Goal: Information Seeking & Learning: Learn about a topic

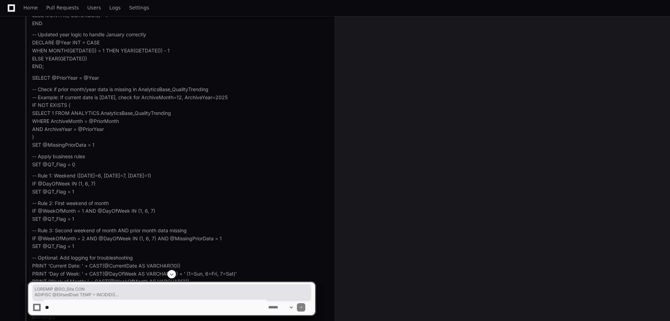
scroll to position [1122, 0]
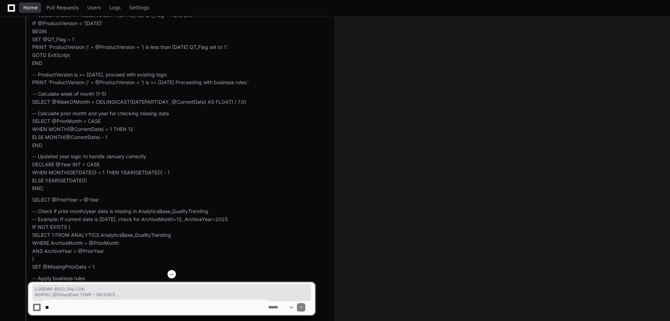
click at [29, 8] on span "Home" at bounding box center [30, 8] width 14 height 4
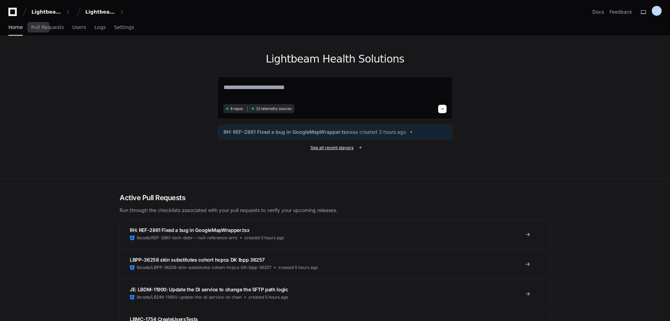
click at [336, 149] on span "See all recent players" at bounding box center [332, 148] width 43 height 6
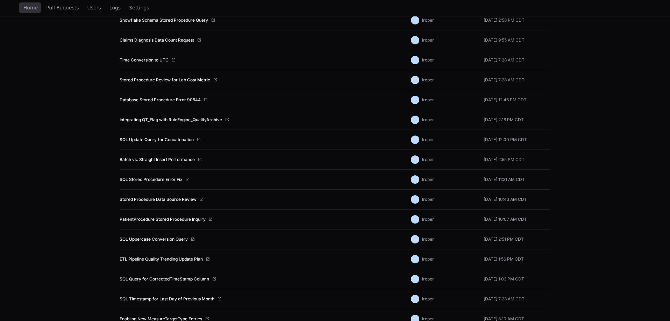
scroll to position [519, 0]
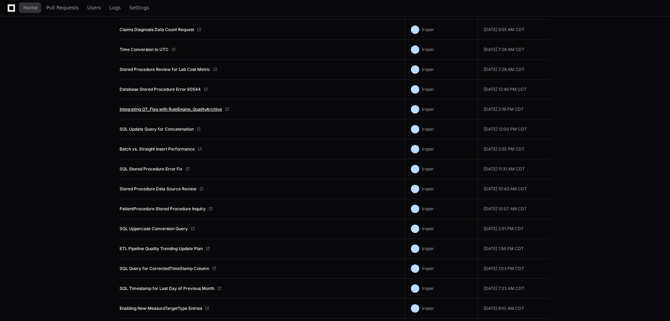
click at [182, 108] on link "Integrating QT_Flag with RuleEngine_QualityArchive" at bounding box center [171, 110] width 102 height 6
click at [138, 148] on link "Batch vs. Straight Insert Performance" at bounding box center [157, 150] width 75 height 6
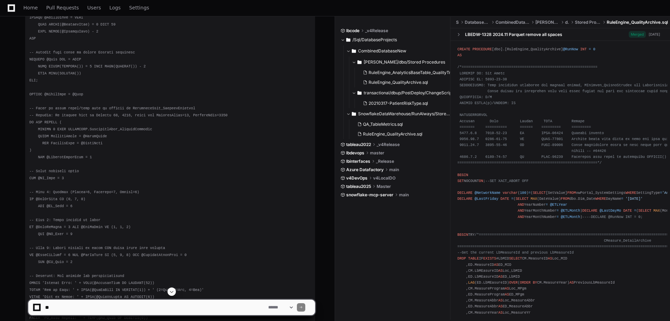
scroll to position [210, 0]
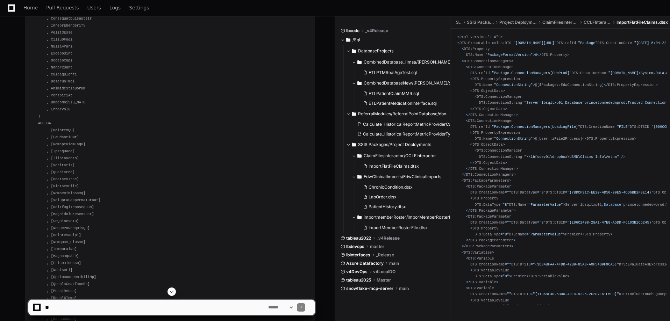
scroll to position [2869, 0]
click at [171, 293] on span at bounding box center [172, 292] width 6 height 6
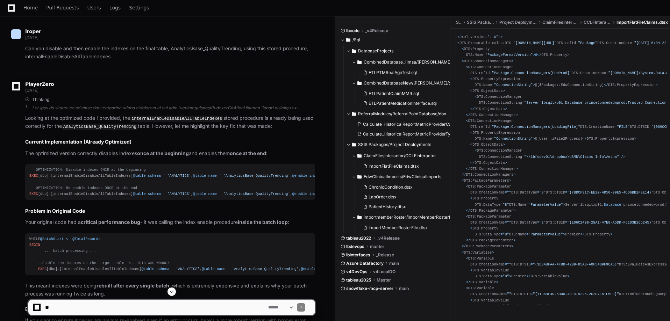
scroll to position [4846, 0]
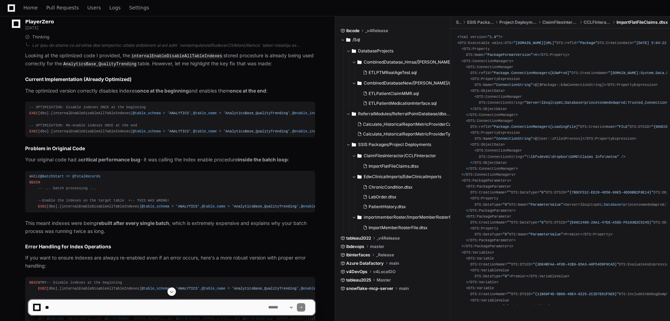
click at [171, 293] on span at bounding box center [172, 292] width 6 height 6
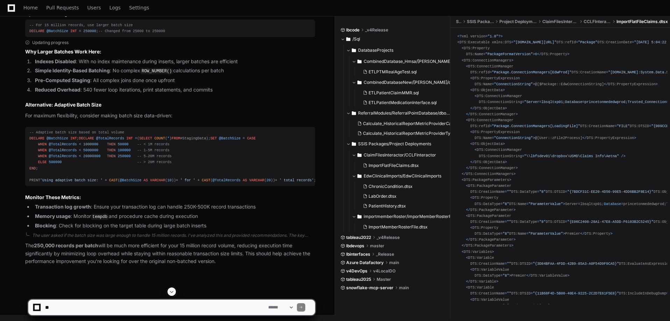
scroll to position [6630, 0]
click at [118, 146] on span "50000" at bounding box center [123, 144] width 11 height 4
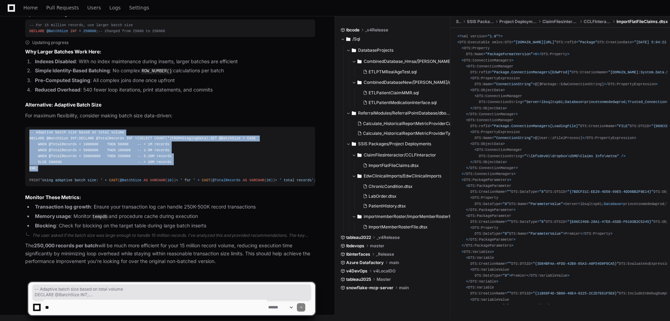
drag, startPoint x: 39, startPoint y: 169, endPoint x: 25, endPoint y: 116, distance: 55.0
click at [25, 116] on div "Updating progress Why Larger Batches Work Here: Indexes Disabled : With no inde…" at bounding box center [163, 135] width 304 height 190
copy div "-- Adaptive batch size based on total volume DECLARE @BatchSize INT ; DECLARE @…"
